Goal: Task Accomplishment & Management: Use online tool/utility

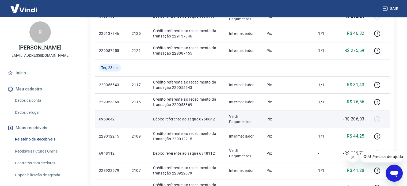
scroll to position [294, 0]
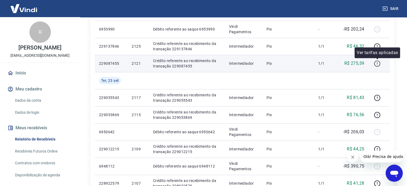
click at [378, 64] on icon "button" at bounding box center [377, 63] width 7 height 7
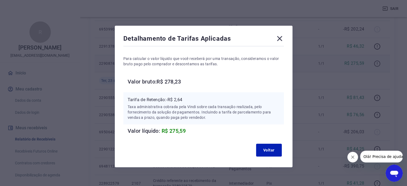
click at [378, 64] on div "Detalhamento de Tarifas Aplicadas Para calcular o valor líquido que você recebe…" at bounding box center [203, 93] width 407 height 186
drag, startPoint x: 278, startPoint y: 40, endPoint x: 295, endPoint y: 49, distance: 18.9
click at [279, 41] on icon at bounding box center [279, 38] width 9 height 9
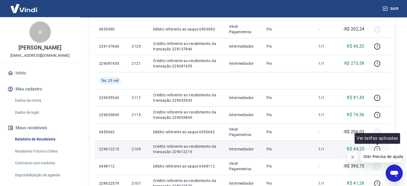
click at [377, 147] on icon "button" at bounding box center [377, 149] width 7 height 7
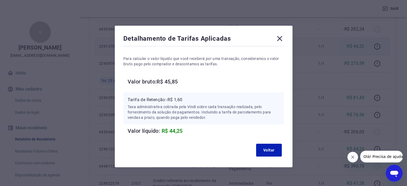
drag, startPoint x: 277, startPoint y: 38, endPoint x: 283, endPoint y: 40, distance: 5.8
click at [278, 38] on icon at bounding box center [279, 38] width 9 height 9
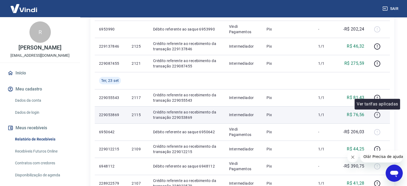
click at [377, 116] on icon "button" at bounding box center [377, 116] width 1 height 1
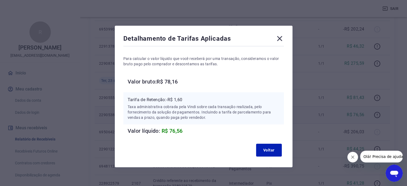
click at [283, 35] on icon at bounding box center [279, 38] width 9 height 9
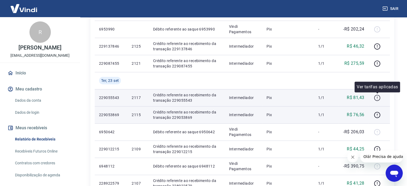
click at [377, 97] on icon "button" at bounding box center [377, 97] width 1 height 2
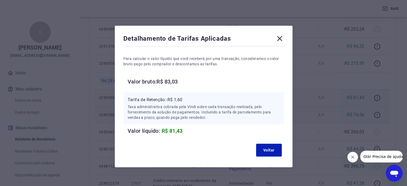
click at [281, 37] on icon at bounding box center [279, 38] width 5 height 5
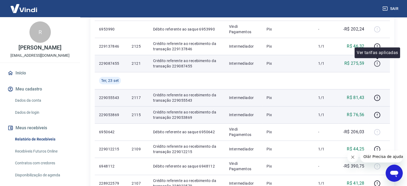
click at [377, 64] on icon "button" at bounding box center [377, 63] width 7 height 7
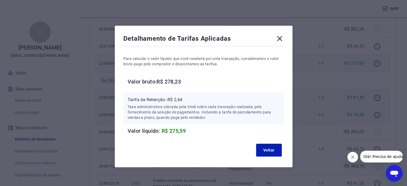
click at [279, 38] on icon at bounding box center [279, 38] width 9 height 9
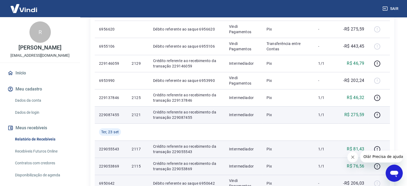
scroll to position [241, 0]
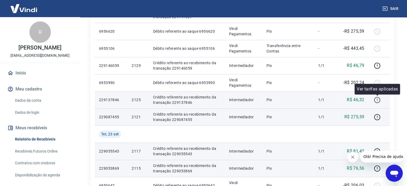
click at [378, 97] on icon "button" at bounding box center [377, 100] width 6 height 6
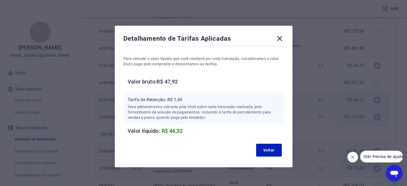
click at [279, 39] on icon at bounding box center [279, 38] width 5 height 5
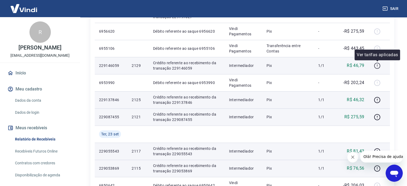
click at [378, 66] on icon "button" at bounding box center [377, 65] width 7 height 7
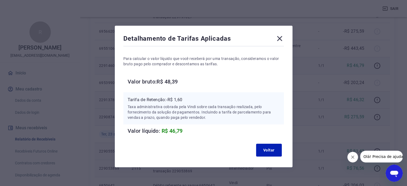
click at [280, 38] on icon at bounding box center [279, 38] width 5 height 5
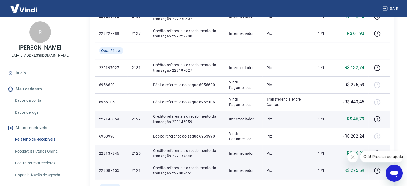
scroll to position [161, 0]
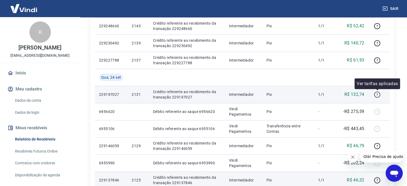
click at [379, 96] on icon "button" at bounding box center [377, 95] width 6 height 6
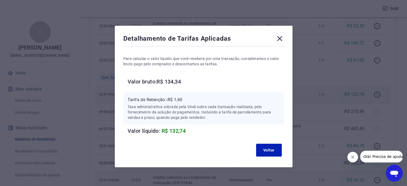
click at [280, 39] on icon at bounding box center [279, 38] width 9 height 9
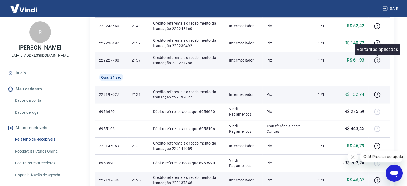
click at [375, 63] on icon "button" at bounding box center [377, 60] width 7 height 7
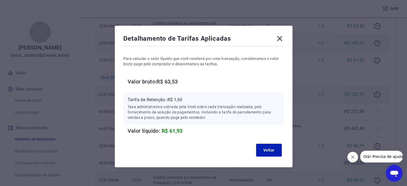
drag, startPoint x: 279, startPoint y: 38, endPoint x: 282, endPoint y: 39, distance: 3.4
click at [279, 38] on icon at bounding box center [279, 38] width 5 height 5
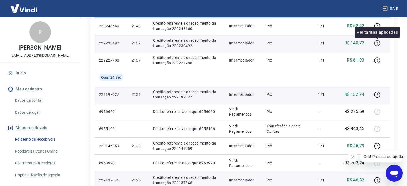
click at [377, 42] on icon "button" at bounding box center [377, 43] width 1 height 2
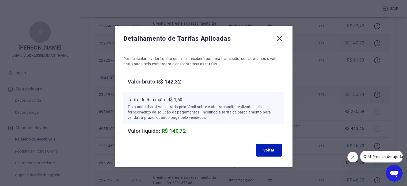
drag, startPoint x: 269, startPoint y: 51, endPoint x: 270, endPoint y: 48, distance: 3.0
click at [269, 50] on div "Para calcular o valor líquido que você receberá por uma transação, consideramos…" at bounding box center [203, 91] width 161 height 88
click at [278, 39] on icon at bounding box center [279, 38] width 9 height 9
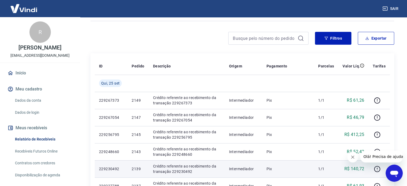
scroll to position [27, 0]
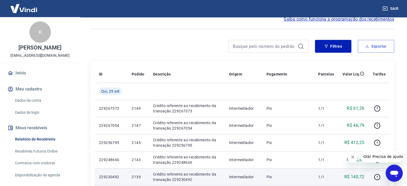
click at [378, 48] on button "Exportar" at bounding box center [376, 46] width 36 height 13
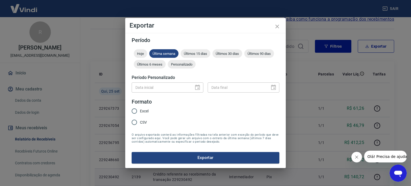
click at [146, 113] on span "Excel" at bounding box center [144, 111] width 9 height 6
click at [140, 113] on input "Excel" at bounding box center [134, 110] width 11 height 11
radio input "true"
click at [197, 88] on div "Data inicial" at bounding box center [168, 87] width 72 height 10
click at [198, 55] on span "Últimos 15 dias" at bounding box center [196, 54] width 30 height 4
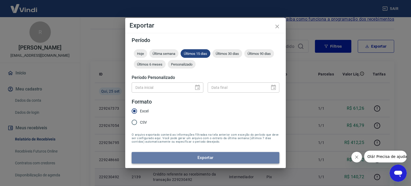
click at [209, 158] on button "Exportar" at bounding box center [206, 157] width 148 height 11
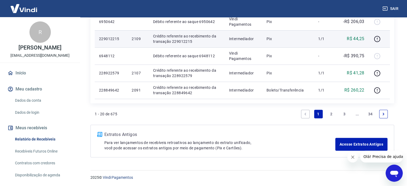
scroll to position [405, 0]
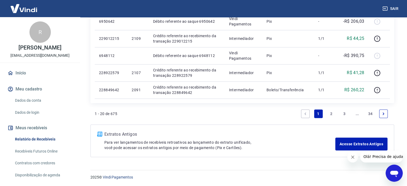
click at [343, 113] on link "3" at bounding box center [344, 113] width 9 height 9
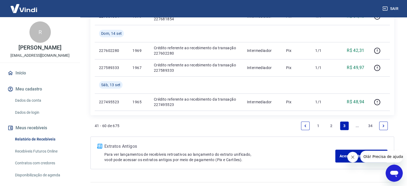
scroll to position [455, 0]
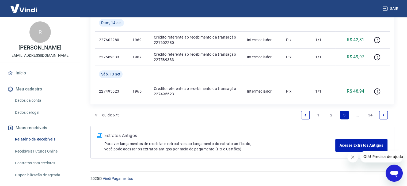
click at [383, 115] on icon "Next page" at bounding box center [384, 115] width 2 height 2
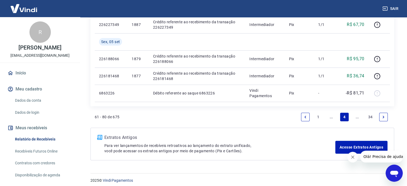
scroll to position [491, 0]
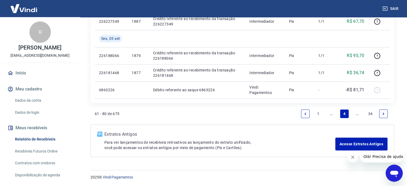
click at [306, 113] on icon "Previous page" at bounding box center [305, 114] width 4 height 4
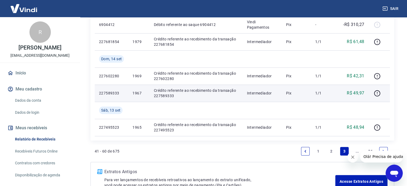
scroll to position [428, 0]
